Goal: Obtain resource: Obtain resource

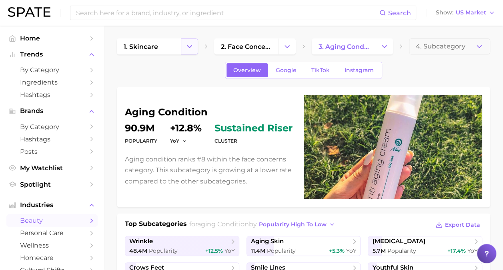
click at [191, 46] on polyline "Change Category" at bounding box center [190, 46] width 4 height 2
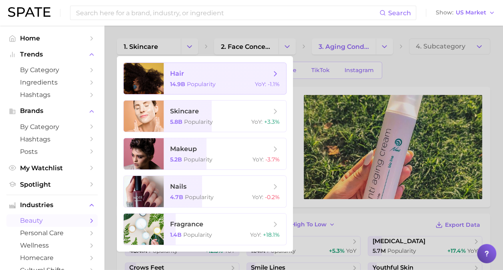
click at [196, 81] on span "hair 14.9b Popularity YoY : -1.1%" at bounding box center [225, 78] width 122 height 31
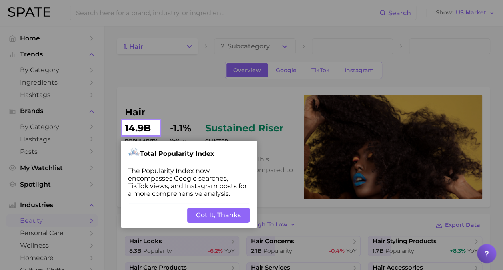
click at [223, 210] on button "Got It, Thanks" at bounding box center [218, 214] width 62 height 15
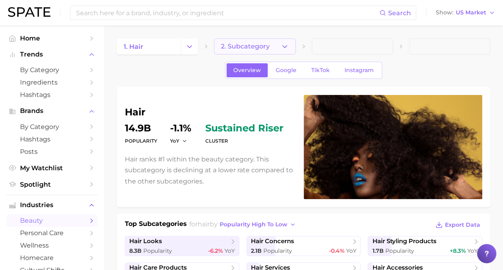
click at [270, 46] on button "2. Subcategory" at bounding box center [254, 46] width 81 height 16
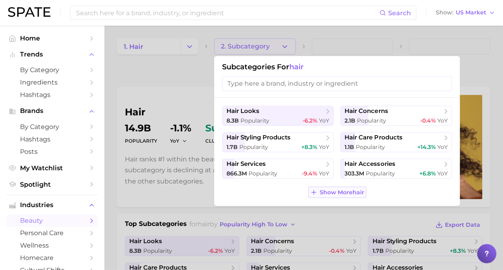
click at [337, 190] on span "Show More hair" at bounding box center [342, 192] width 44 height 7
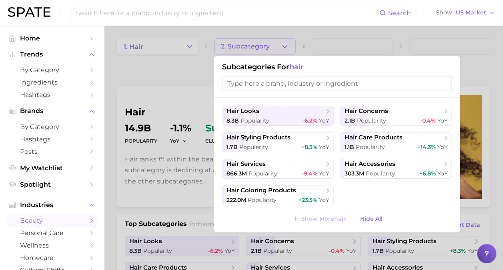
scroll to position [18, 0]
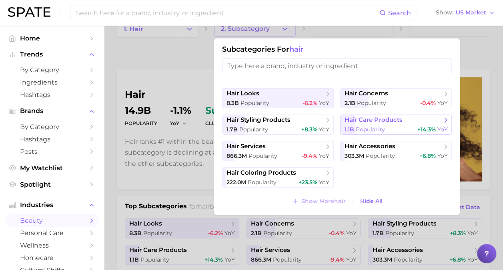
click at [374, 128] on span "Popularity" at bounding box center [370, 129] width 29 height 7
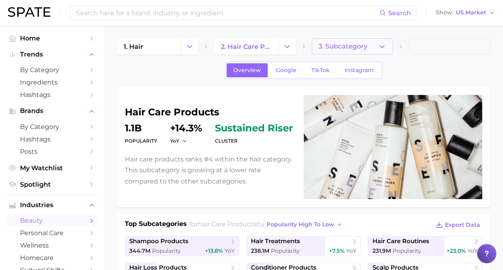
click at [358, 47] on span "3. Subcategory" at bounding box center [342, 46] width 49 height 7
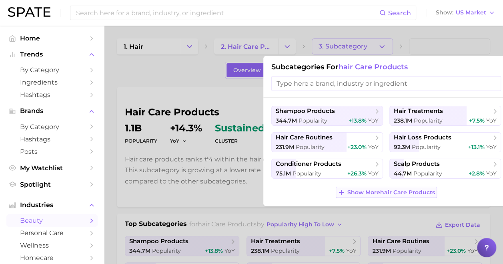
click at [358, 196] on button "Show More hair care products" at bounding box center [386, 191] width 101 height 11
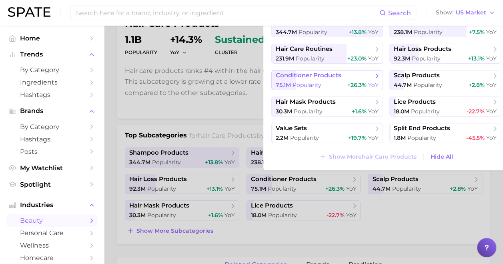
scroll to position [92, 0]
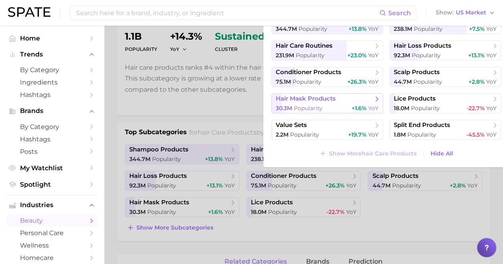
click at [336, 103] on button "hair mask products 30.3m Popularity +1.6% YoY" at bounding box center [327, 103] width 112 height 20
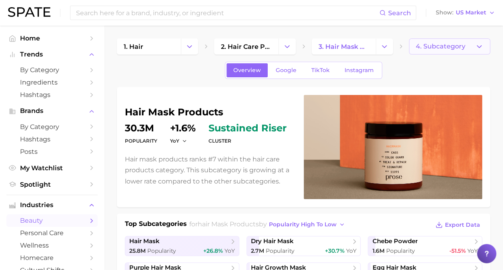
click at [452, 51] on button "4. Subcategory" at bounding box center [449, 46] width 81 height 16
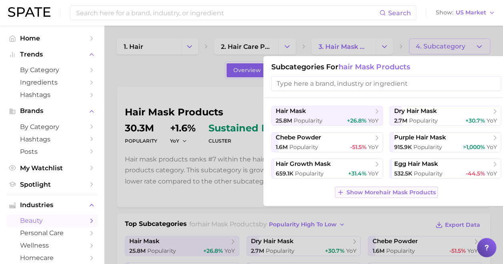
click at [378, 194] on span "Show More hair mask products" at bounding box center [390, 192] width 89 height 7
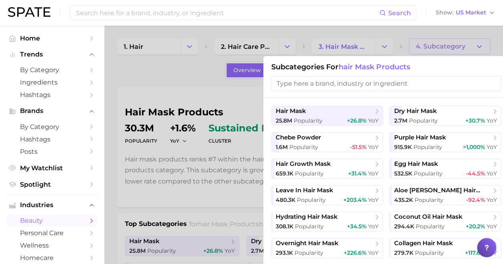
click at [225, 214] on div at bounding box center [251, 132] width 503 height 264
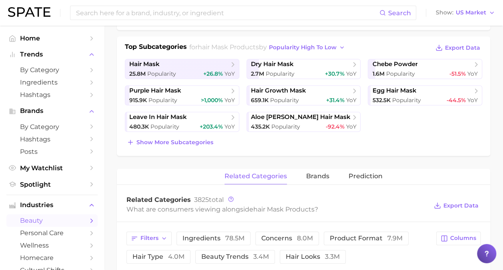
scroll to position [175, 0]
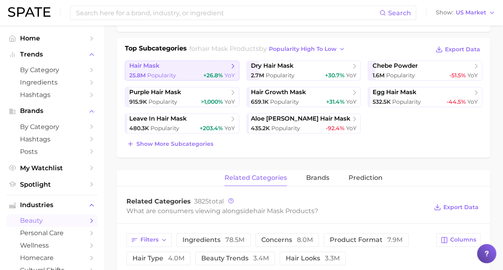
click at [198, 77] on div "25.8m Popularity +26.8% YoY" at bounding box center [182, 76] width 106 height 8
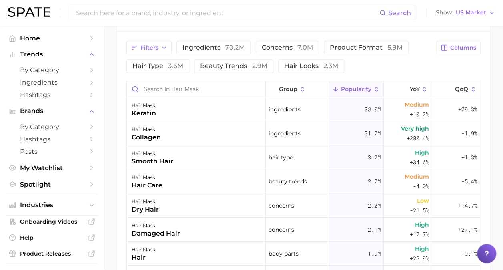
scroll to position [419, 0]
click at [158, 47] on button "Filters" at bounding box center [148, 47] width 45 height 14
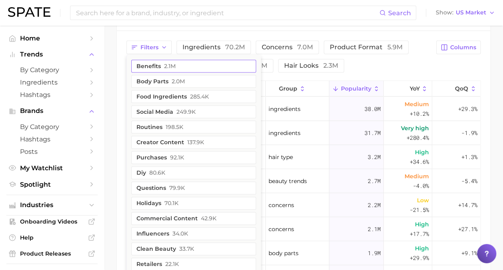
click at [163, 66] on button "benefits 2.1m" at bounding box center [193, 66] width 125 height 13
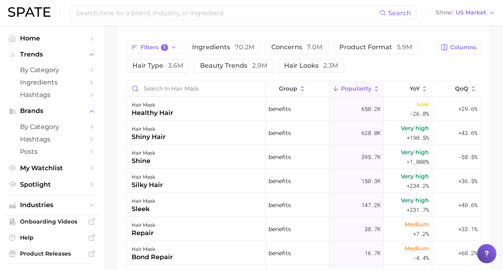
click at [370, 71] on div "Filters 1 ingredients 70.2m concerns 7.0m product format 5.9m hair type 3.6m be…" at bounding box center [278, 56] width 305 height 32
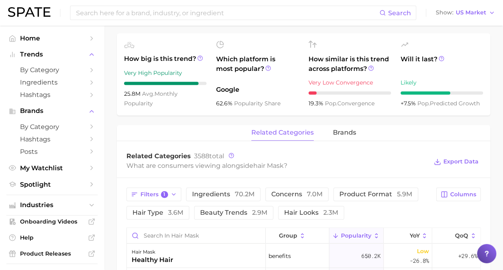
scroll to position [274, 0]
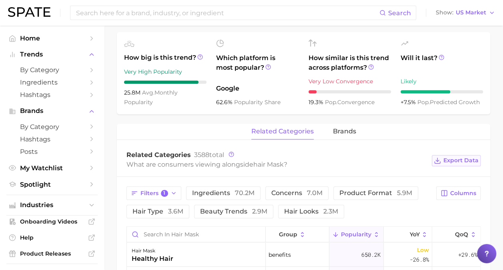
click at [450, 160] on span "Export Data" at bounding box center [460, 160] width 35 height 7
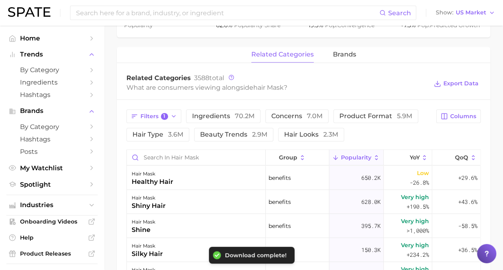
scroll to position [370, 0]
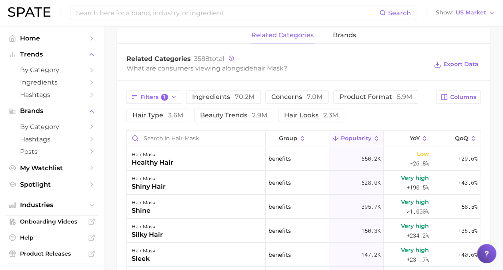
click at [120, 128] on div "Filters 1 ingredients 70.2m concerns 7.0m product format 5.9m hair type 3.6m be…" at bounding box center [303, 244] width 373 height 329
click at [161, 101] on button "Filters 1" at bounding box center [153, 97] width 55 height 14
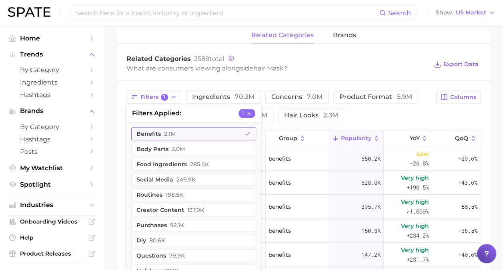
click at [162, 136] on button "benefits 2.1m" at bounding box center [193, 133] width 125 height 13
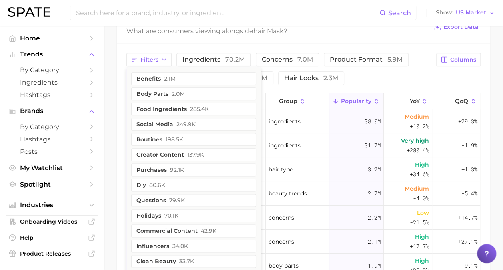
scroll to position [370, 0]
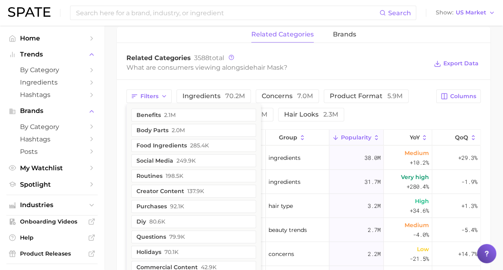
click at [390, 118] on div "Filters benefits 2.1m body parts 2.0m food ingredients 285.4k social media 249.…" at bounding box center [278, 105] width 305 height 32
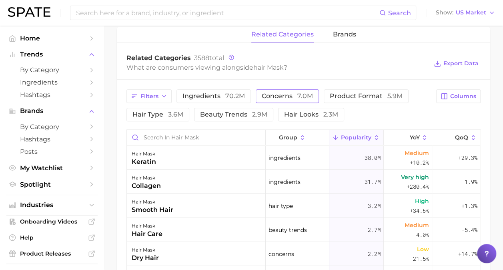
click at [280, 94] on span "concerns 7.0m" at bounding box center [287, 96] width 51 height 6
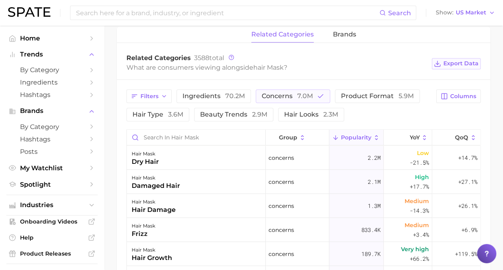
click at [453, 63] on span "Export Data" at bounding box center [460, 63] width 35 height 7
